Goal: Information Seeking & Learning: Learn about a topic

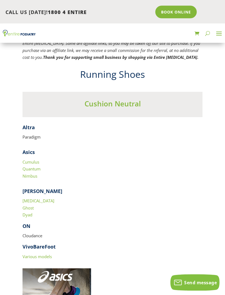
scroll to position [806, 0]
click at [26, 148] on strong "Asics" at bounding box center [29, 151] width 12 height 7
click at [28, 159] on link "Cumulus" at bounding box center [31, 161] width 17 height 5
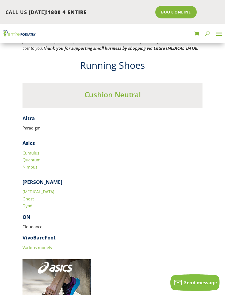
click at [27, 157] on link "Quantum" at bounding box center [32, 159] width 18 height 5
click at [29, 164] on link "Nimbus" at bounding box center [30, 166] width 15 height 5
click at [29, 189] on link "[MEDICAL_DATA]" at bounding box center [39, 191] width 32 height 5
click at [26, 196] on link "Ghost" at bounding box center [28, 198] width 11 height 5
click at [25, 203] on link "Dyad" at bounding box center [28, 205] width 10 height 5
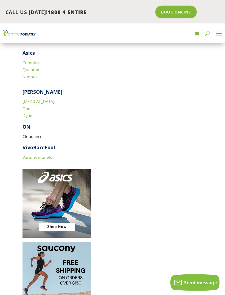
scroll to position [902, 0]
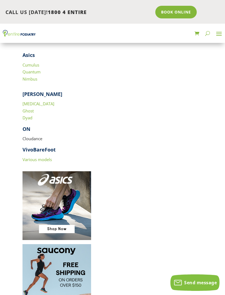
click at [32, 157] on link "Various models" at bounding box center [37, 159] width 29 height 5
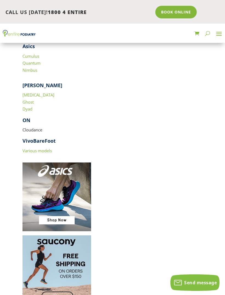
click at [29, 137] on strong "VivoBareFoot" at bounding box center [39, 140] width 33 height 7
click at [29, 126] on p "Cloudance" at bounding box center [113, 131] width 180 height 11
click at [34, 126] on p "Cloudance" at bounding box center [113, 131] width 180 height 11
click at [33, 126] on p "Cloudance" at bounding box center [113, 131] width 180 height 11
click at [46, 148] on link "Various models" at bounding box center [37, 150] width 29 height 5
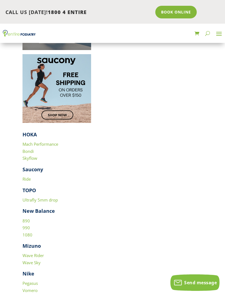
scroll to position [1095, 0]
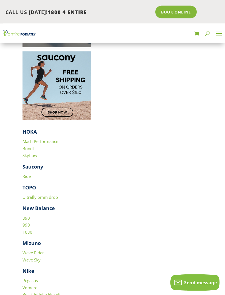
click at [26, 139] on link "Mach Performance" at bounding box center [41, 141] width 36 height 5
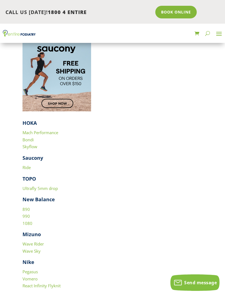
click at [26, 137] on link "Bondi" at bounding box center [28, 139] width 11 height 5
click at [30, 144] on link "Skyflow" at bounding box center [30, 146] width 15 height 5
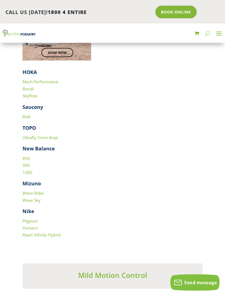
scroll to position [1163, 0]
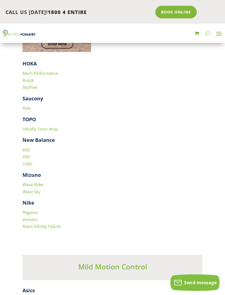
click at [27, 147] on link "890" at bounding box center [26, 149] width 7 height 5
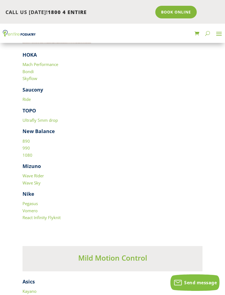
click at [26, 145] on link "990" at bounding box center [26, 147] width 7 height 5
click at [27, 152] on link "1080" at bounding box center [28, 154] width 10 height 5
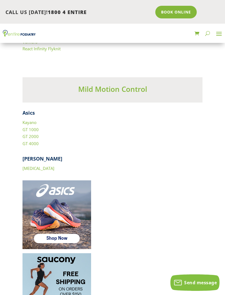
scroll to position [1341, 0]
click at [23, 126] on link "GT 1000" at bounding box center [31, 128] width 16 height 5
